Goal: Task Accomplishment & Management: Use online tool/utility

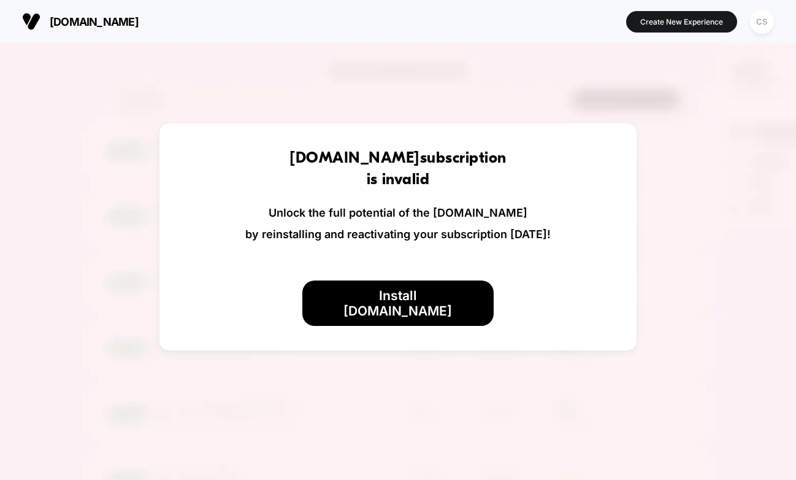
click at [586, 29] on section "Create New Experience CS" at bounding box center [654, 21] width 247 height 31
click at [681, 18] on button "Create New Experience" at bounding box center [681, 21] width 111 height 21
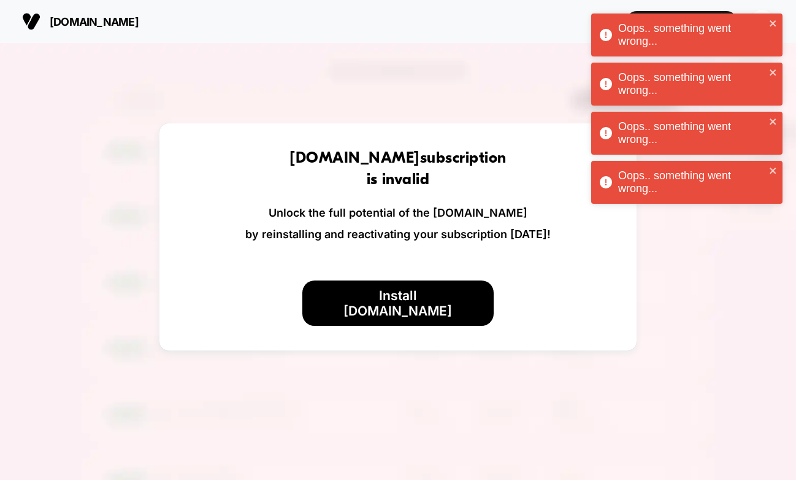
click at [59, 26] on span "[DOMAIN_NAME]" at bounding box center [94, 21] width 89 height 13
click at [772, 23] on icon "close" at bounding box center [773, 23] width 6 height 6
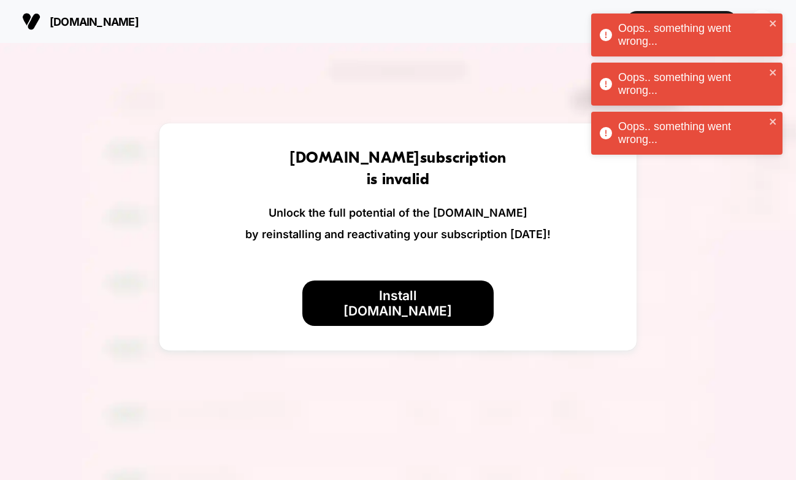
click at [763, 18] on div "Oops.. something went wrong... Oops.. something went wrong... Oops.. something …" at bounding box center [687, 87] width 196 height 152
click at [776, 21] on icon "close" at bounding box center [773, 23] width 9 height 10
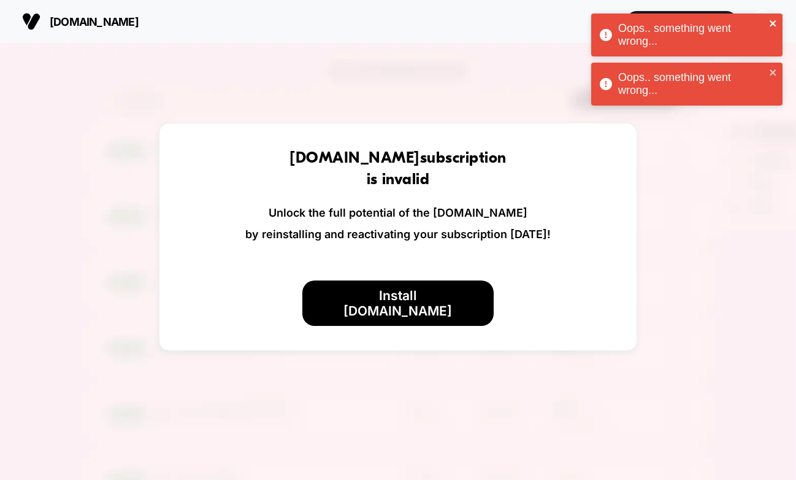
click at [776, 28] on icon "close" at bounding box center [773, 23] width 9 height 10
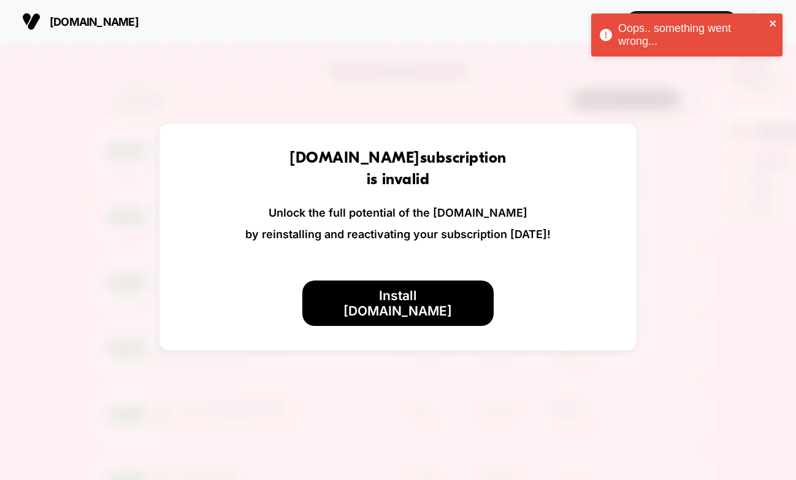
click at [775, 26] on icon "close" at bounding box center [773, 23] width 6 height 6
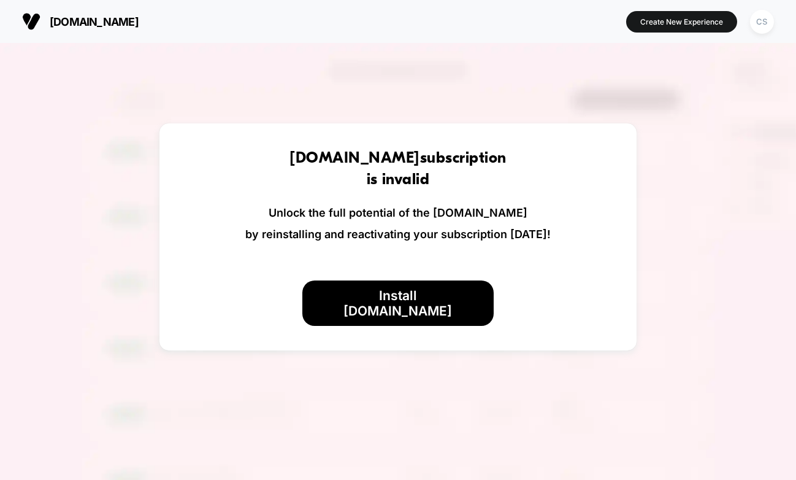
click at [769, 18] on div "Oops.. something went wrong..." at bounding box center [687, 38] width 196 height 54
click at [757, 25] on div "CS" at bounding box center [762, 22] width 24 height 24
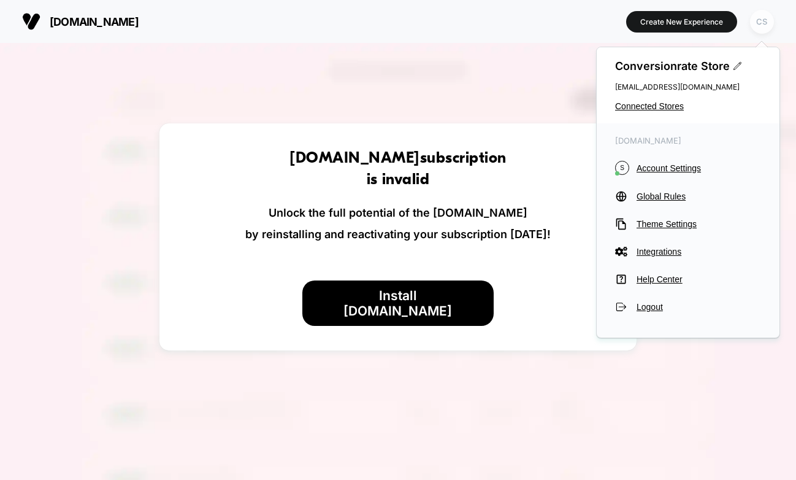
click at [757, 25] on div "CS" at bounding box center [762, 22] width 24 height 24
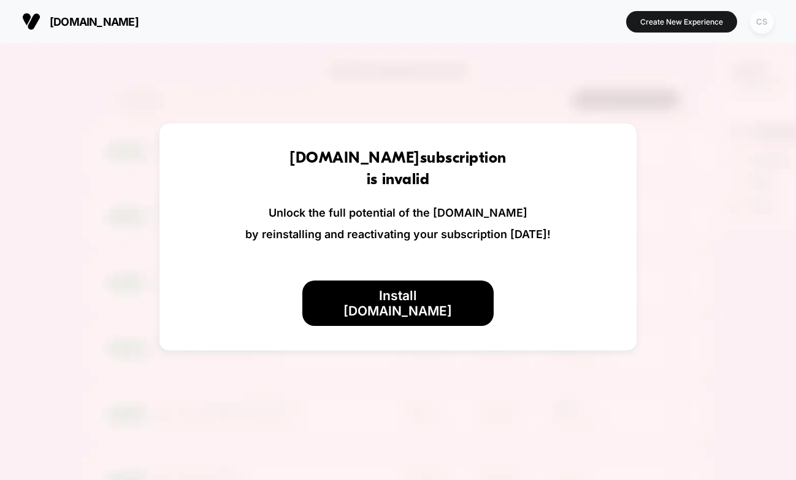
click at [757, 25] on div "CS" at bounding box center [762, 22] width 24 height 24
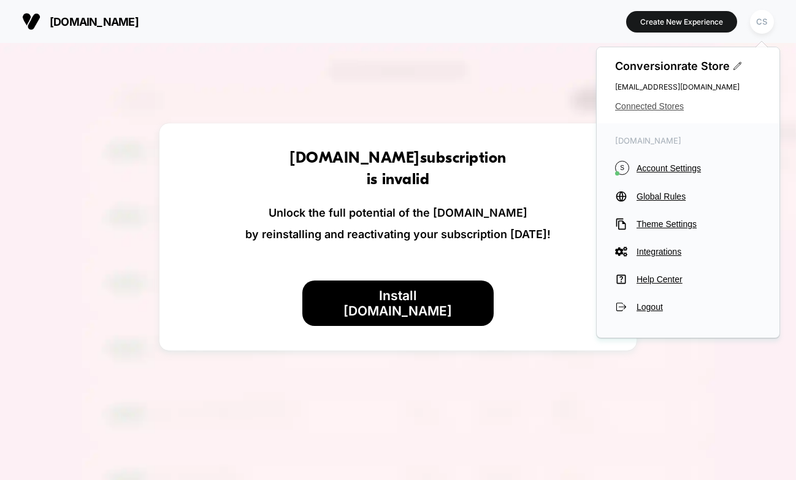
click at [652, 106] on span "Connected Stores" at bounding box center [688, 106] width 146 height 10
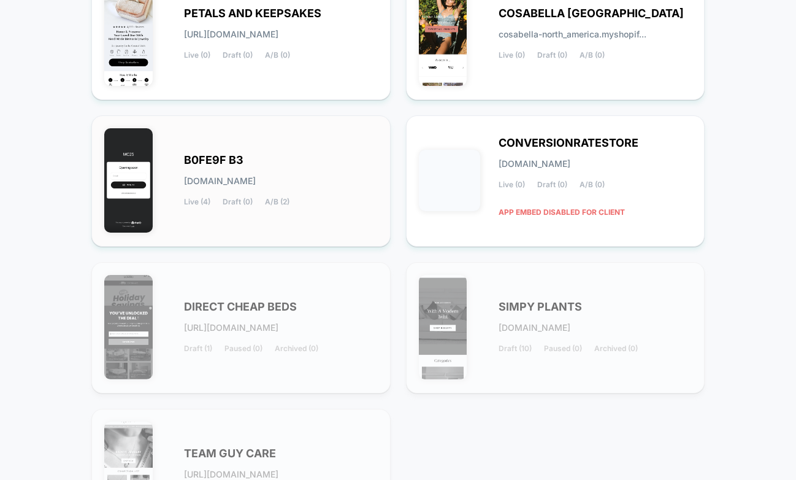
click at [239, 156] on span "B0FE9F B3" at bounding box center [213, 160] width 59 height 9
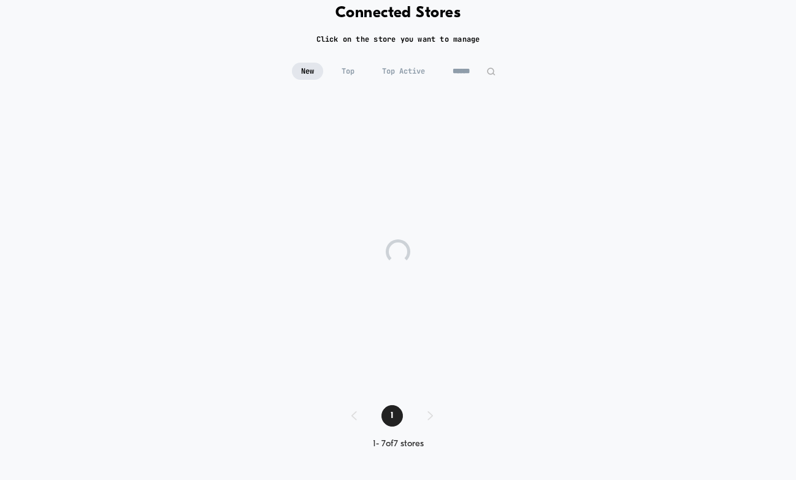
scroll to position [66, 0]
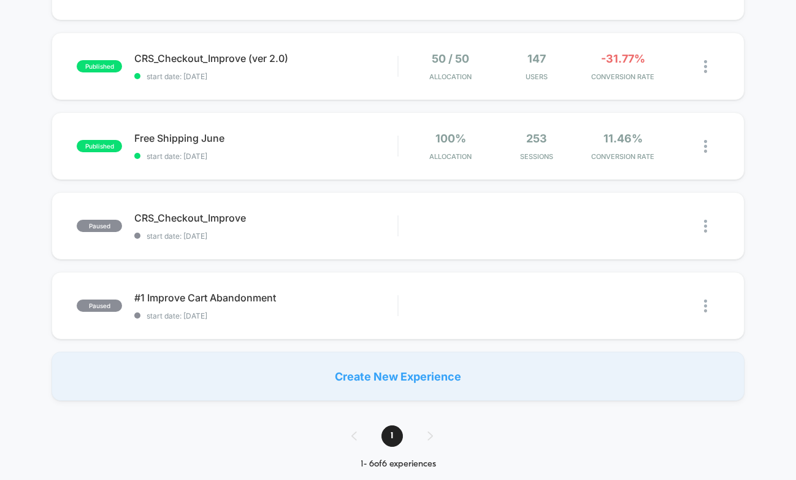
scroll to position [283, 0]
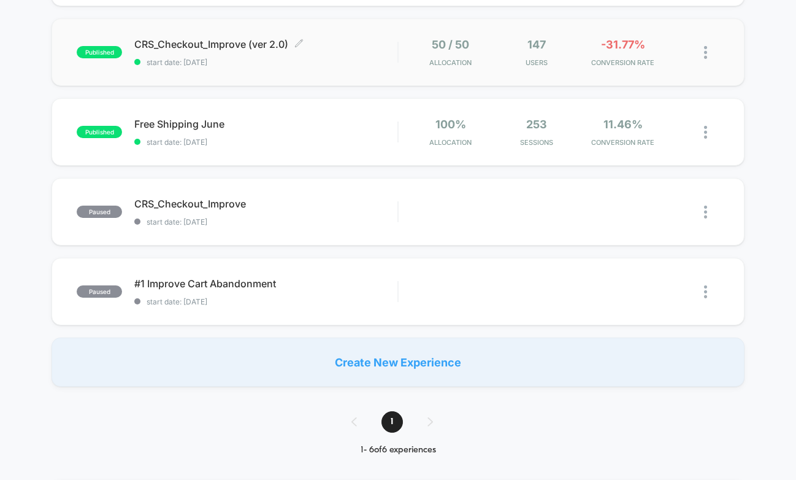
click at [254, 44] on span "CRS_Checkout_Improve (ver 2.0) Click to edit experience details" at bounding box center [265, 44] width 263 height 12
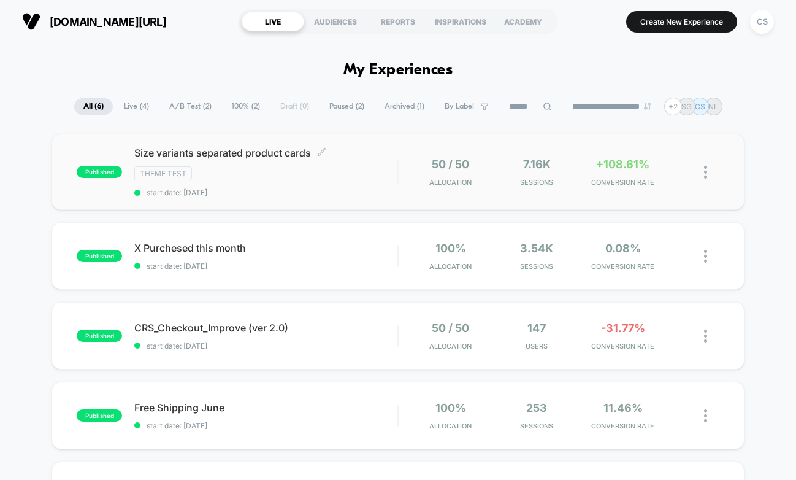
click at [266, 153] on span "Size variants separated product cards Click to edit experience details" at bounding box center [265, 153] width 263 height 12
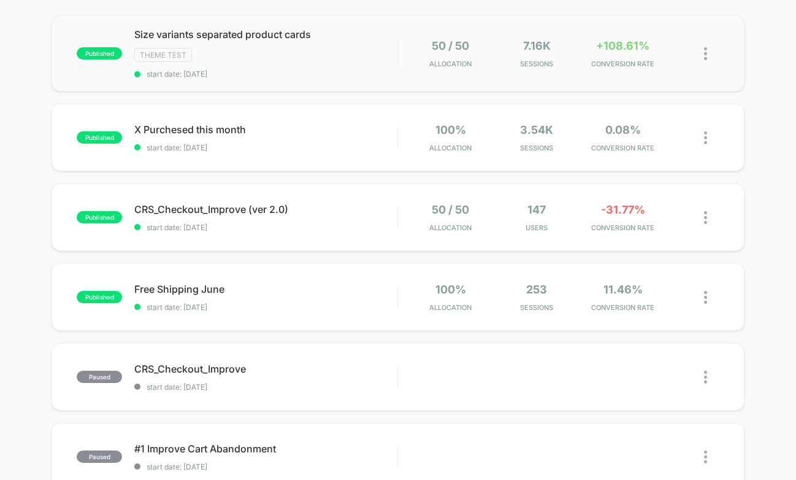
scroll to position [118, 0]
click at [296, 299] on div "Free Shipping June Click to edit experience details Click to edit experience de…" at bounding box center [265, 297] width 263 height 29
